Goal: Transaction & Acquisition: Purchase product/service

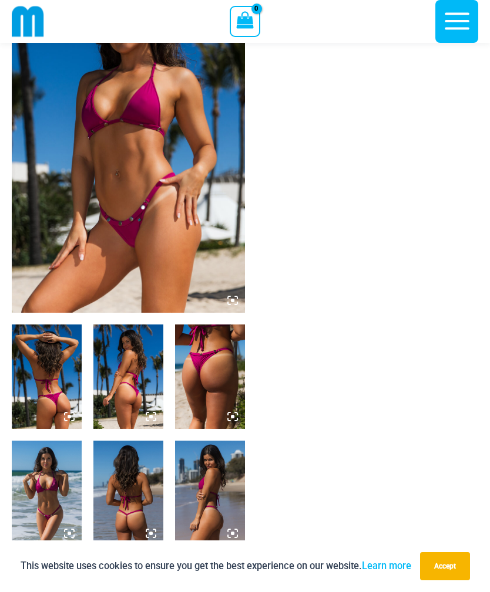
scroll to position [137, 0]
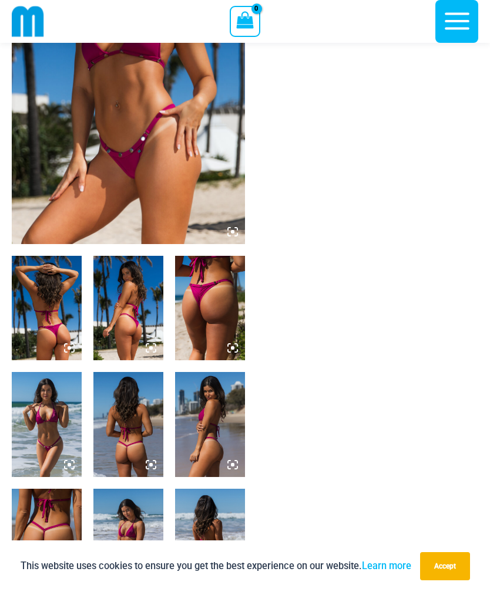
click at [45, 435] on img at bounding box center [47, 424] width 70 height 104
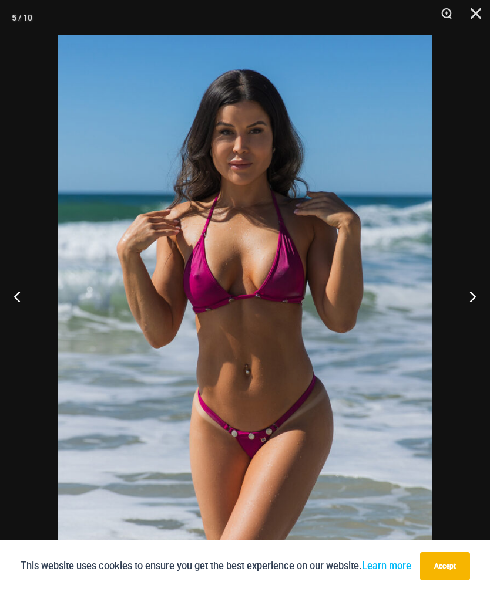
click at [467, 319] on button "Next" at bounding box center [468, 296] width 44 height 59
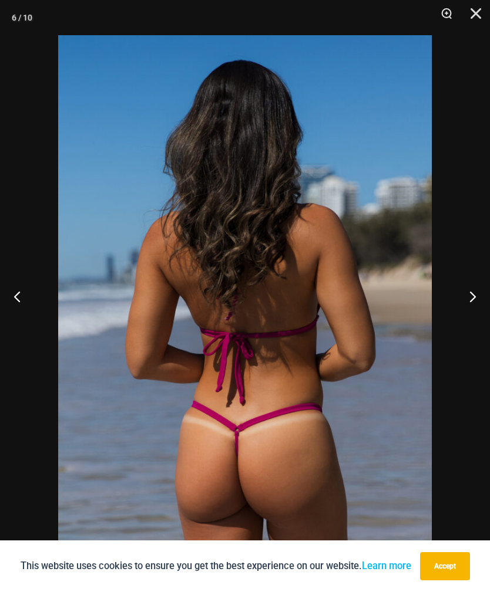
click at [464, 322] on button "Next" at bounding box center [468, 296] width 44 height 59
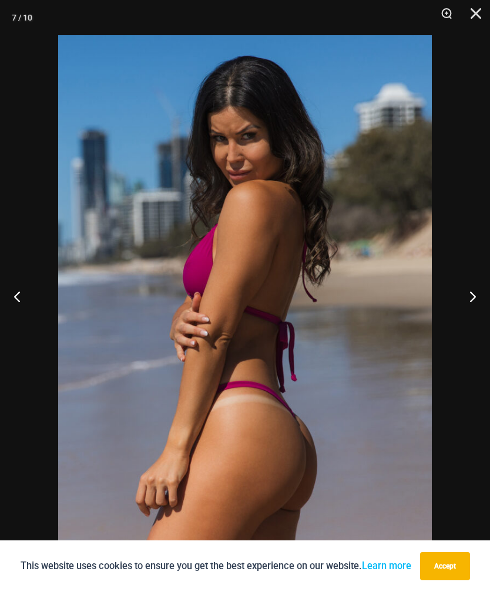
click at [463, 323] on button "Next" at bounding box center [468, 296] width 44 height 59
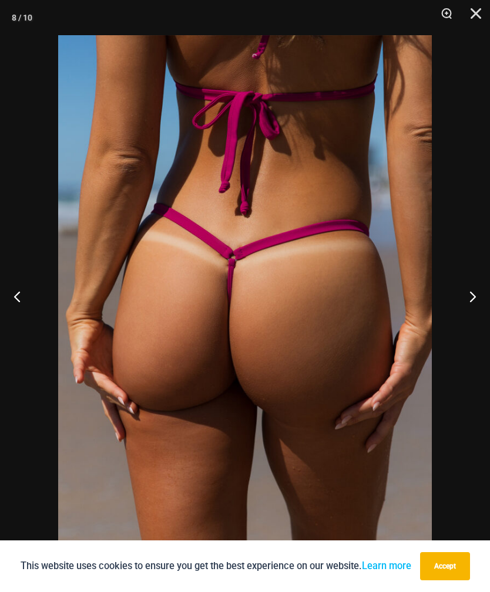
click at [464, 321] on button "Next" at bounding box center [468, 296] width 44 height 59
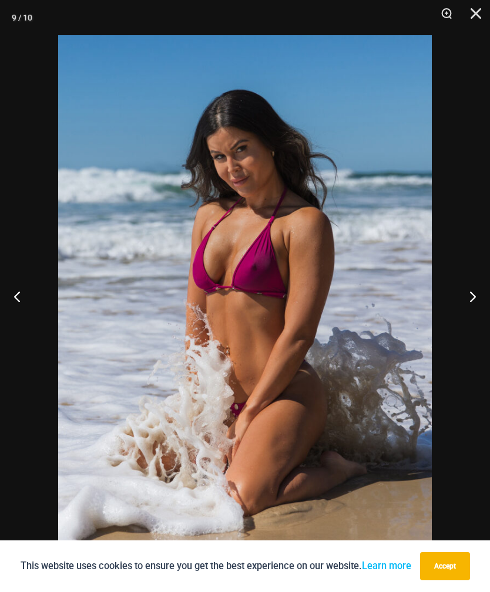
click at [465, 322] on button "Next" at bounding box center [468, 296] width 44 height 59
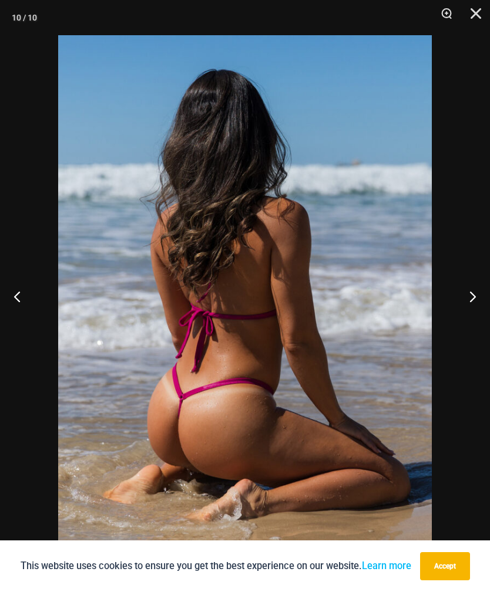
click at [465, 321] on button "Next" at bounding box center [468, 296] width 44 height 59
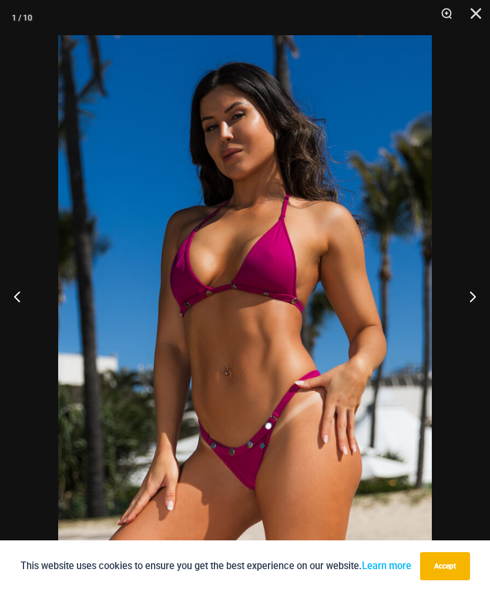
click at [464, 322] on button "Next" at bounding box center [468, 296] width 44 height 59
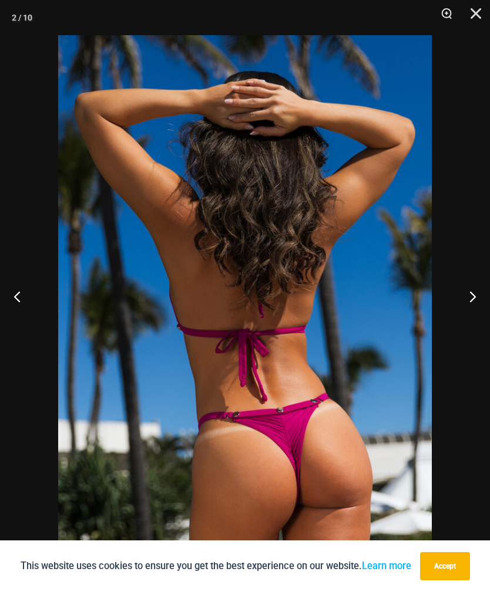
click at [463, 326] on button "Next" at bounding box center [468, 296] width 44 height 59
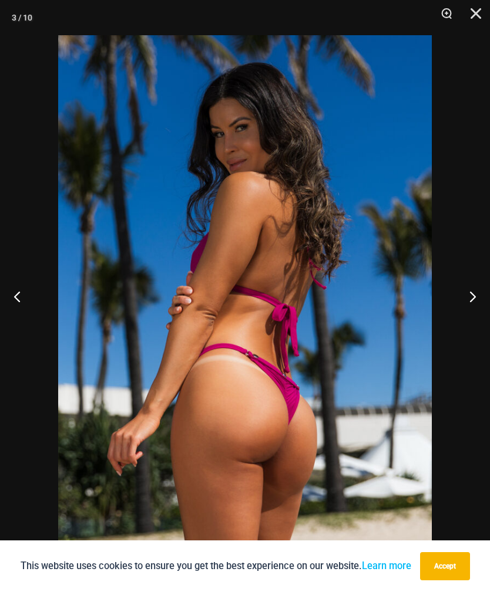
click at [482, 22] on button "Close" at bounding box center [471, 17] width 29 height 35
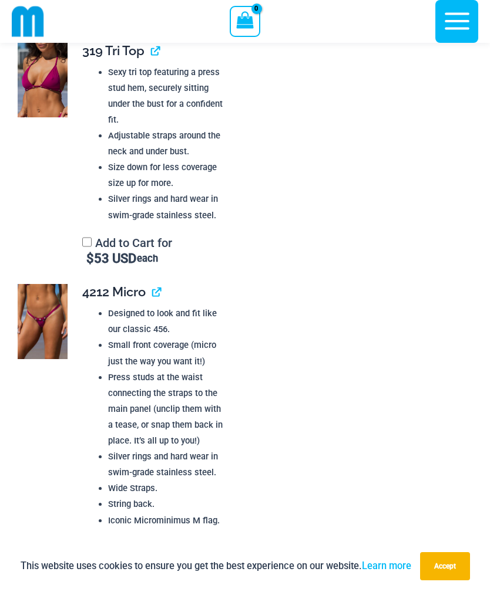
scroll to position [1191, 0]
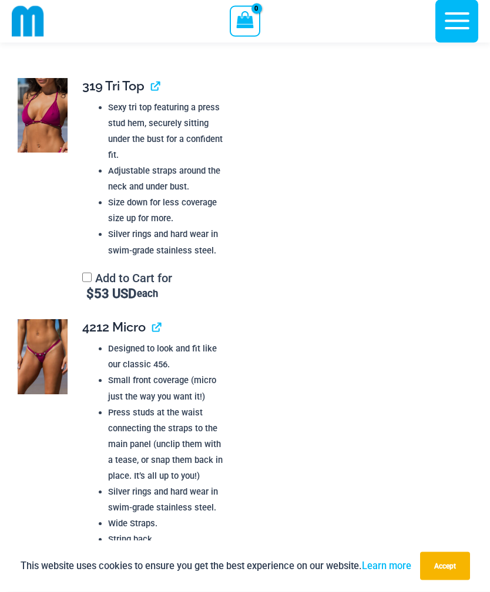
click at [48, 116] on img at bounding box center [43, 116] width 50 height 75
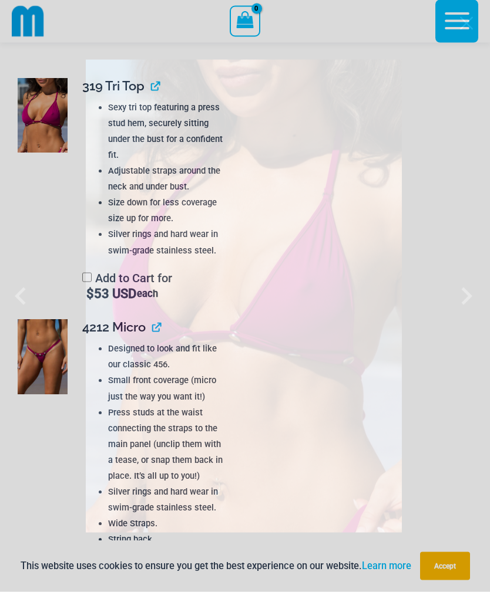
scroll to position [1192, 0]
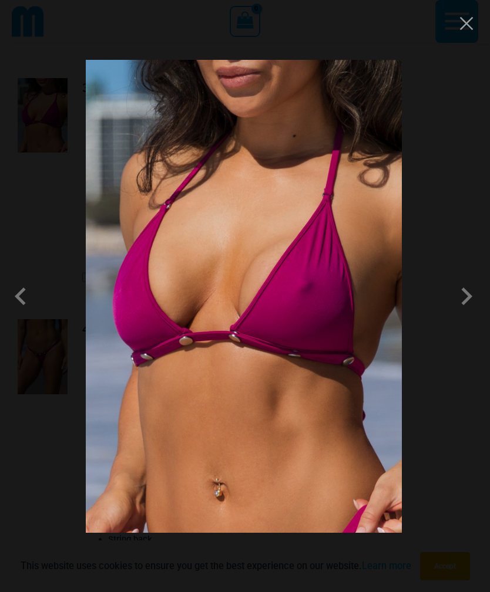
click at [464, 285] on span at bounding box center [465, 296] width 35 height 35
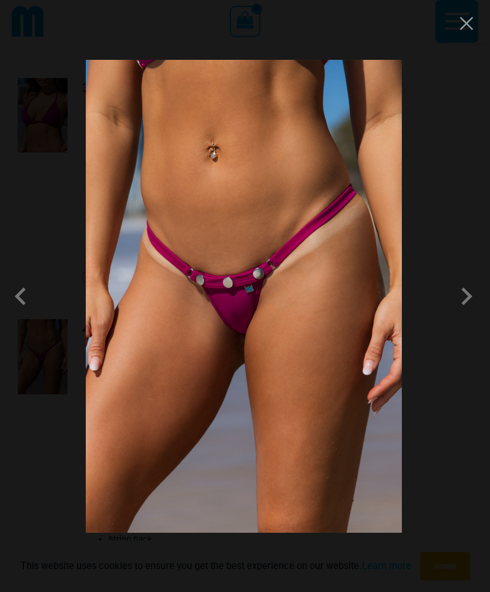
click at [460, 296] on span at bounding box center [465, 296] width 35 height 35
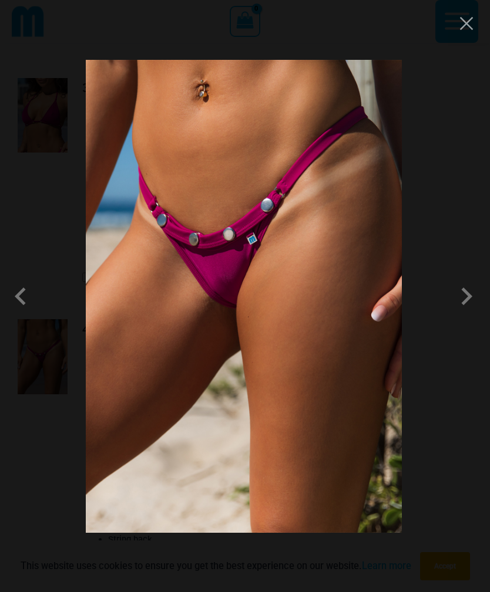
click at [464, 297] on span at bounding box center [465, 296] width 35 height 35
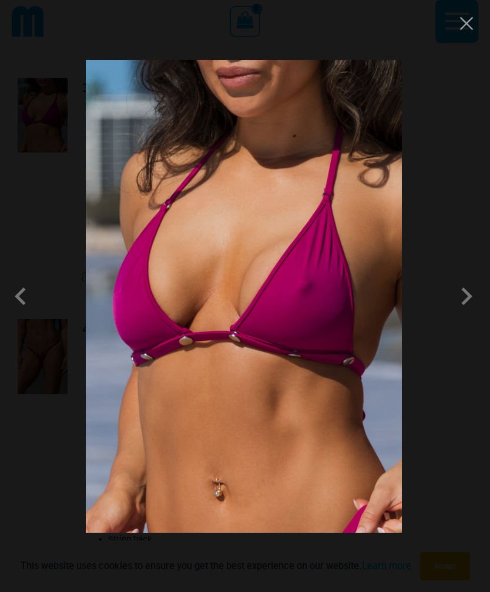
click at [465, 296] on span at bounding box center [465, 296] width 35 height 35
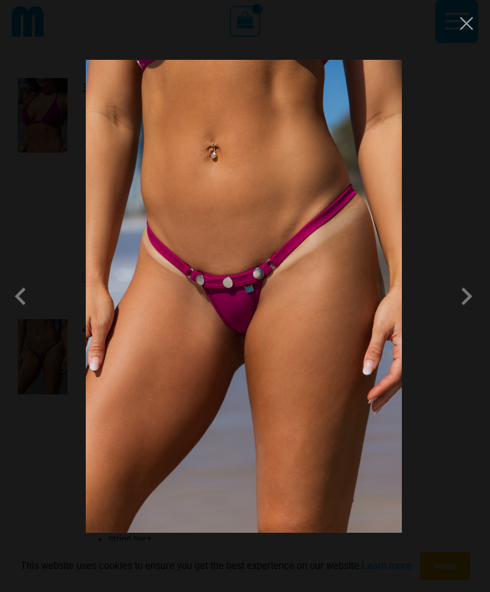
click at [462, 24] on button "Close" at bounding box center [466, 24] width 18 height 18
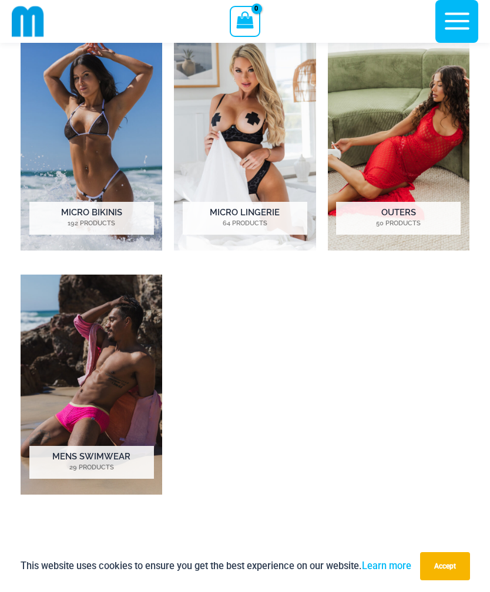
scroll to position [680, 0]
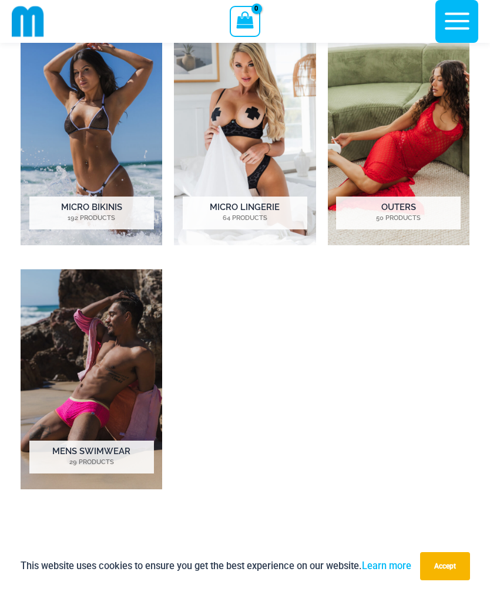
click at [107, 180] on img "Visit product category Micro Bikinis" at bounding box center [91, 135] width 141 height 220
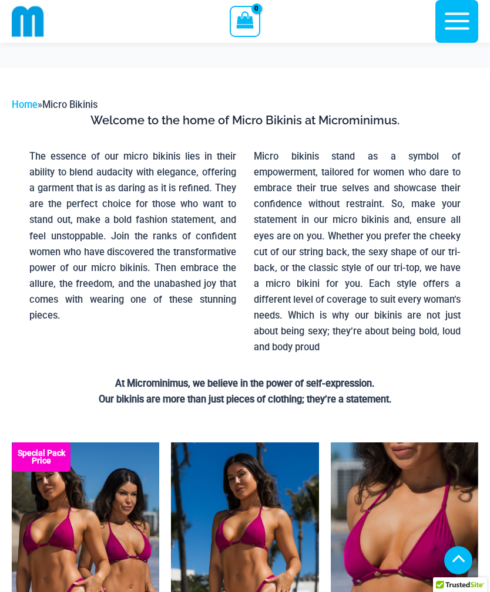
scroll to position [338, 0]
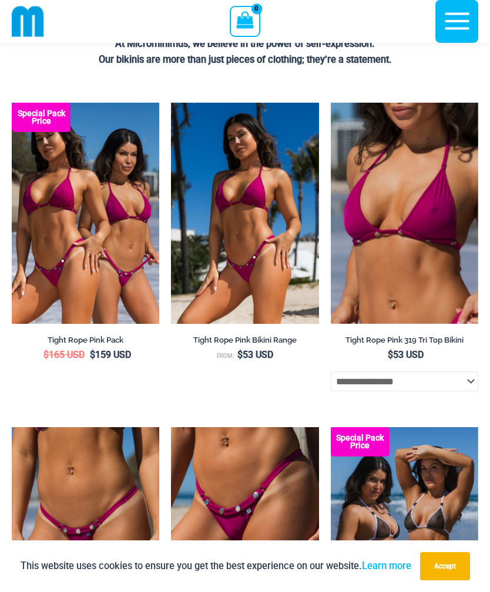
click at [12, 103] on img at bounding box center [12, 103] width 0 height 0
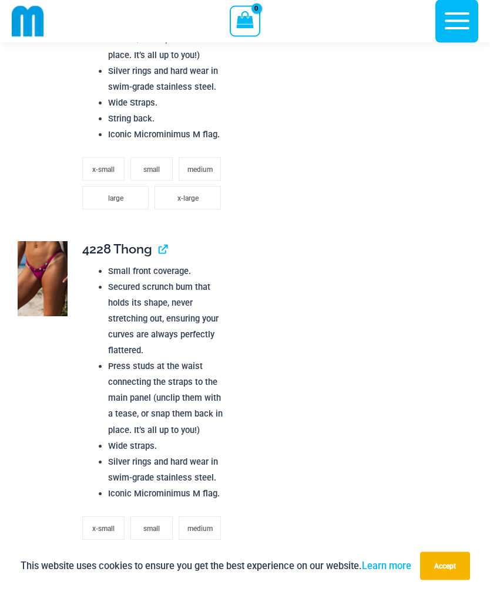
scroll to position [1683, 0]
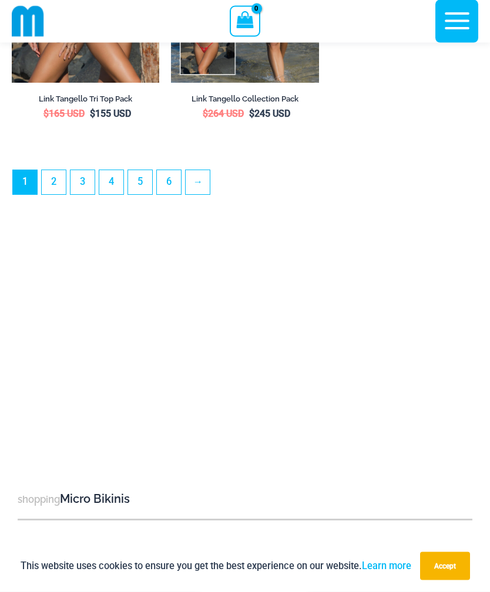
scroll to position [3844, 0]
click at [52, 194] on link "2" at bounding box center [54, 182] width 24 height 24
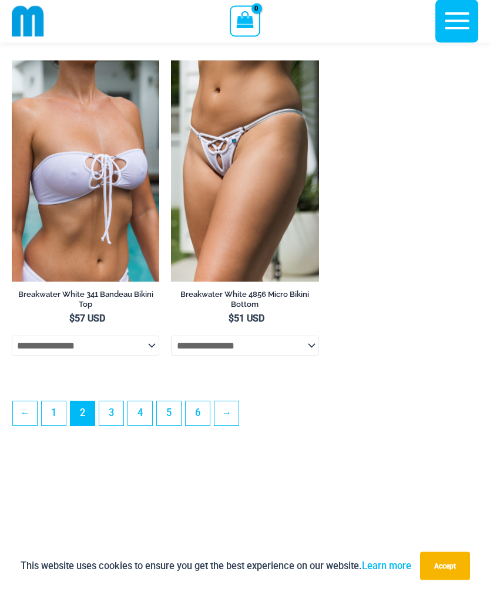
scroll to position [3319, 0]
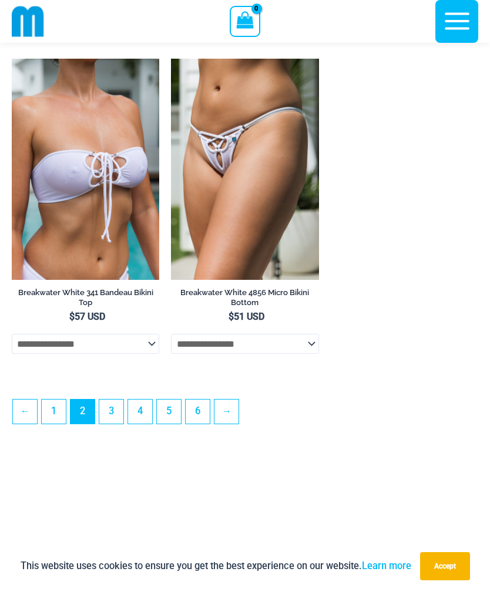
click at [111, 424] on link "3" at bounding box center [111, 412] width 24 height 24
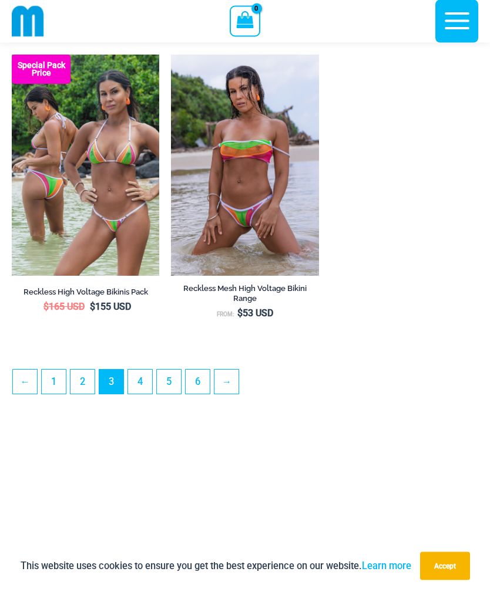
scroll to position [3310, 0]
click at [143, 394] on link "4" at bounding box center [140, 382] width 24 height 24
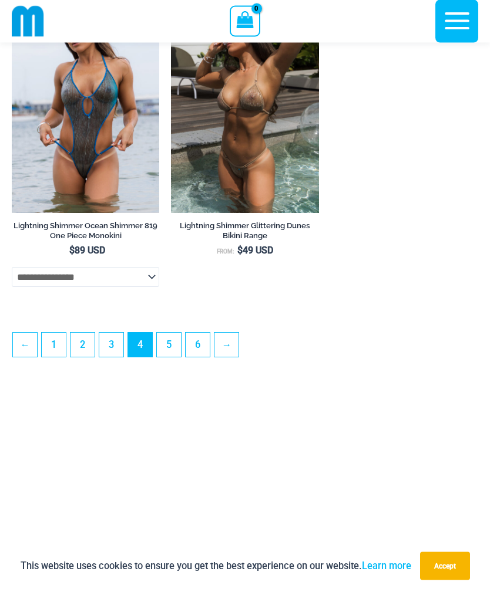
scroll to position [3399, 0]
click at [173, 357] on link "5" at bounding box center [169, 345] width 24 height 24
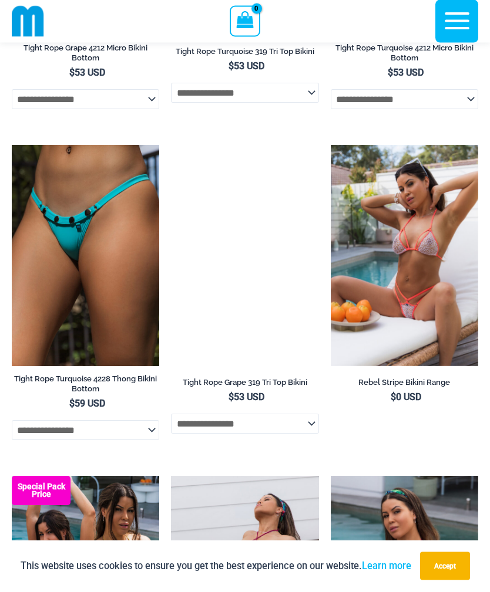
scroll to position [1265, 0]
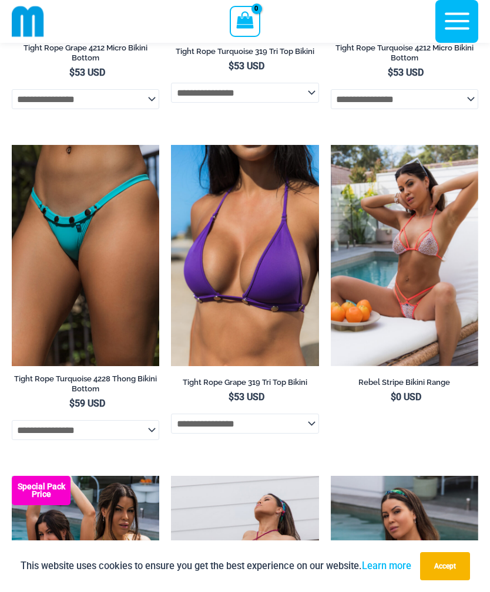
click at [12, 145] on img at bounding box center [12, 145] width 0 height 0
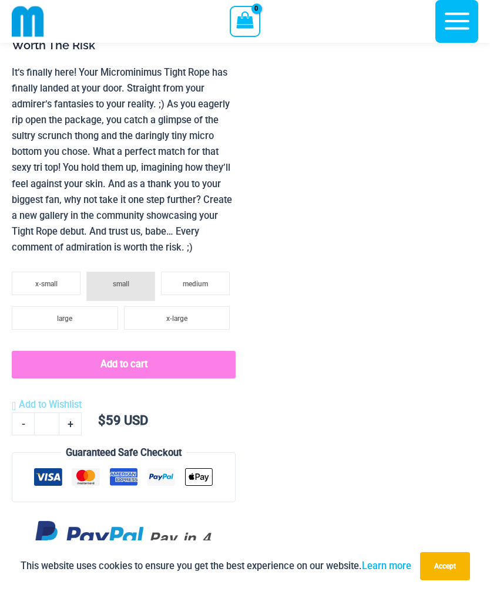
scroll to position [919, 0]
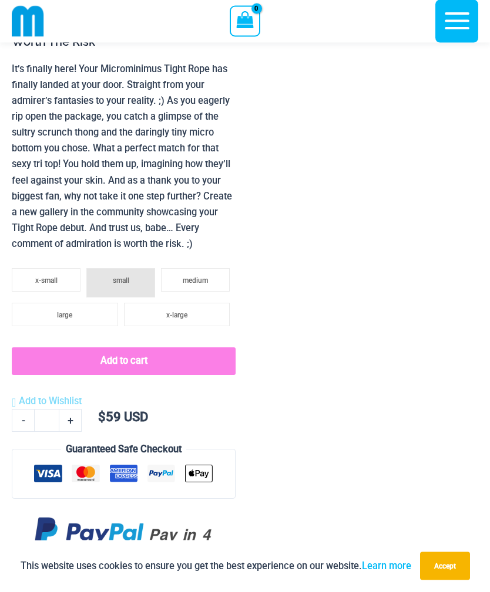
click at [184, 281] on span "medium" at bounding box center [195, 281] width 25 height 8
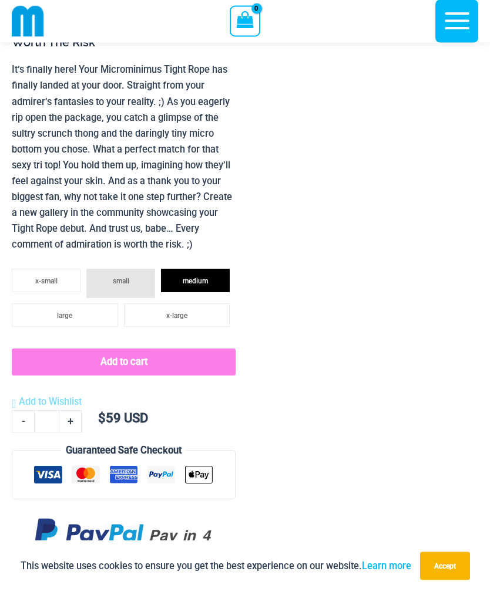
scroll to position [919, 0]
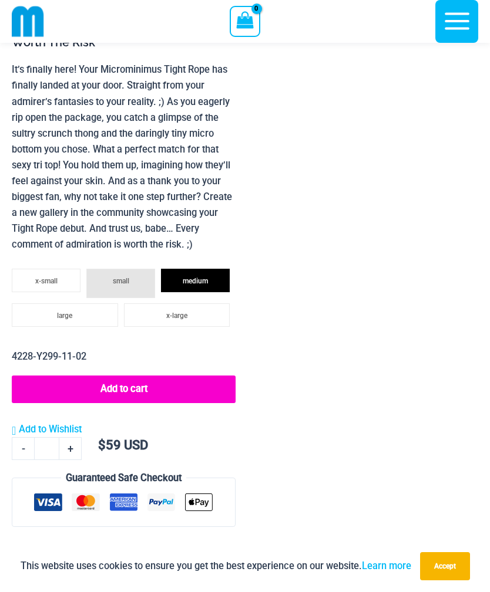
click at [114, 274] on li "small" at bounding box center [120, 283] width 69 height 29
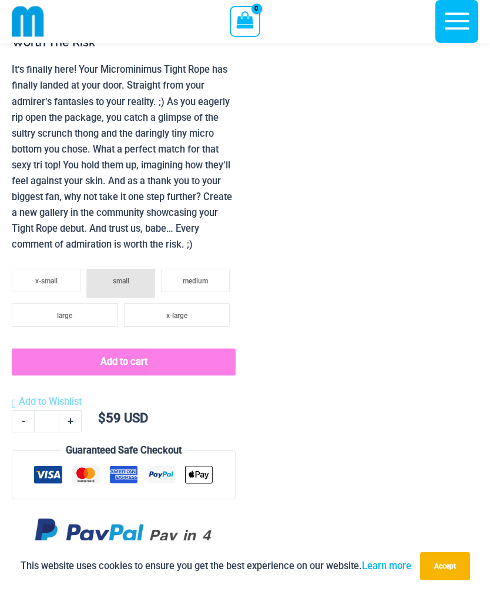
click at [49, 277] on span "x-small" at bounding box center [46, 281] width 22 height 8
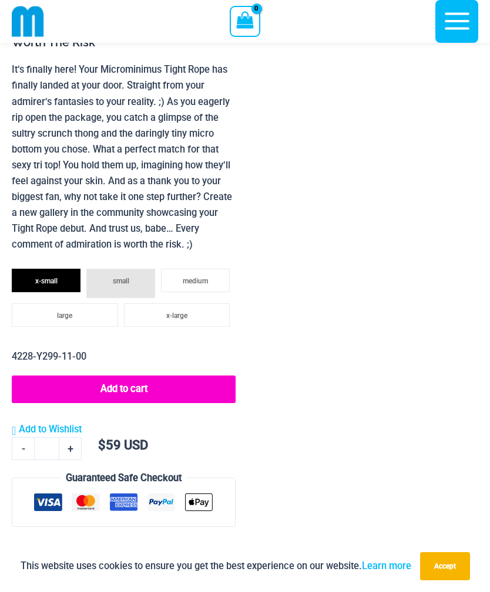
click at [65, 314] on span "large" at bounding box center [64, 316] width 15 height 8
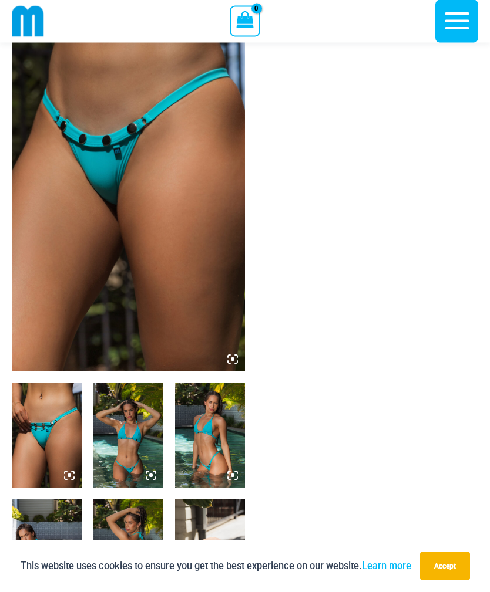
scroll to position [0, 0]
